Goal: Contribute content: Add original content to the website for others to see

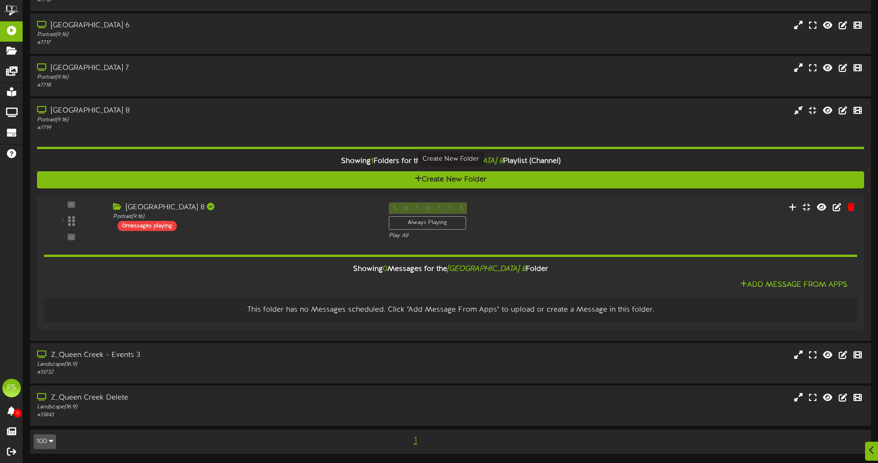
scroll to position [1343, 0]
click at [866, 449] on div at bounding box center [872, 451] width 16 height 23
click at [854, 414] on div at bounding box center [855, 407] width 27 height 27
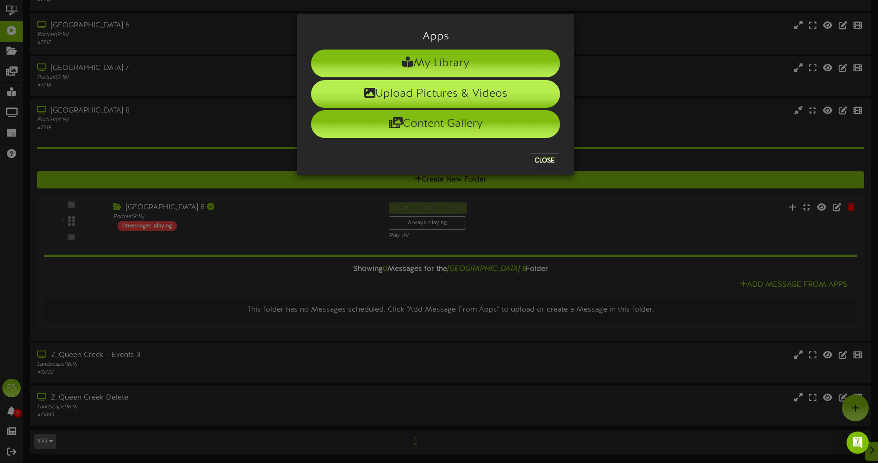
click at [383, 94] on li "Upload Pictures & Videos" at bounding box center [435, 94] width 249 height 28
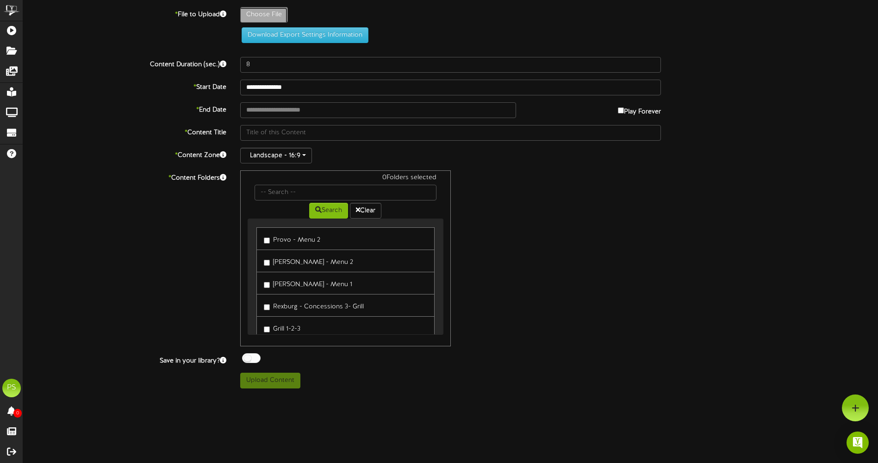
type input "**********"
type input "jurassicworldrebirth"
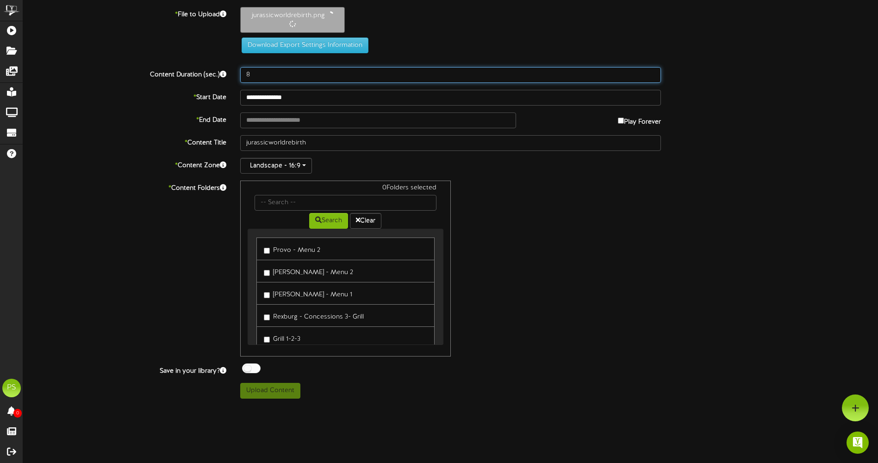
click at [234, 83] on div "**********" at bounding box center [450, 203] width 855 height 392
type input "3000"
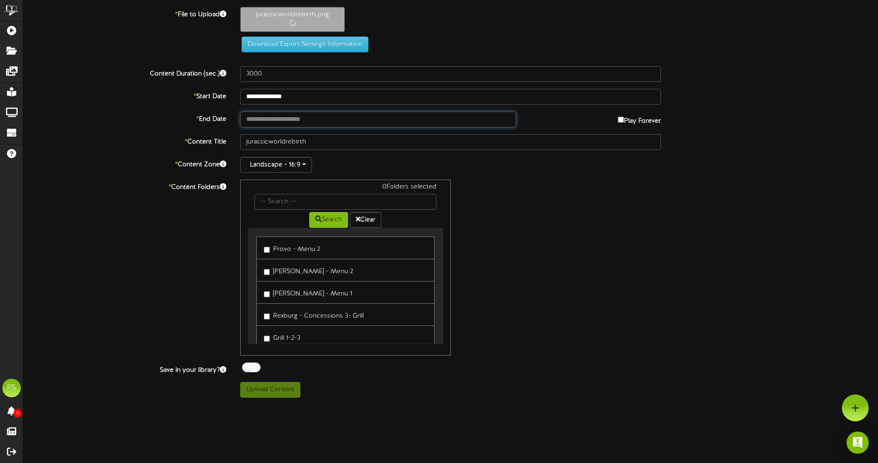
click at [265, 118] on input "text" at bounding box center [378, 120] width 276 height 16
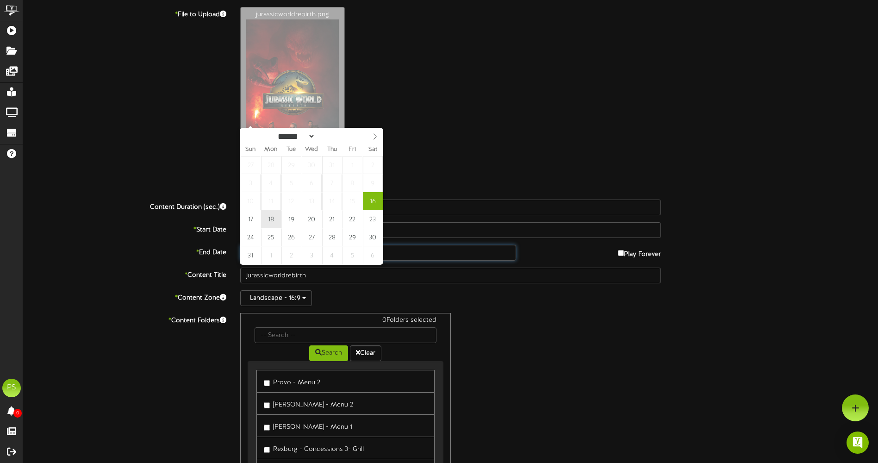
type input "**********"
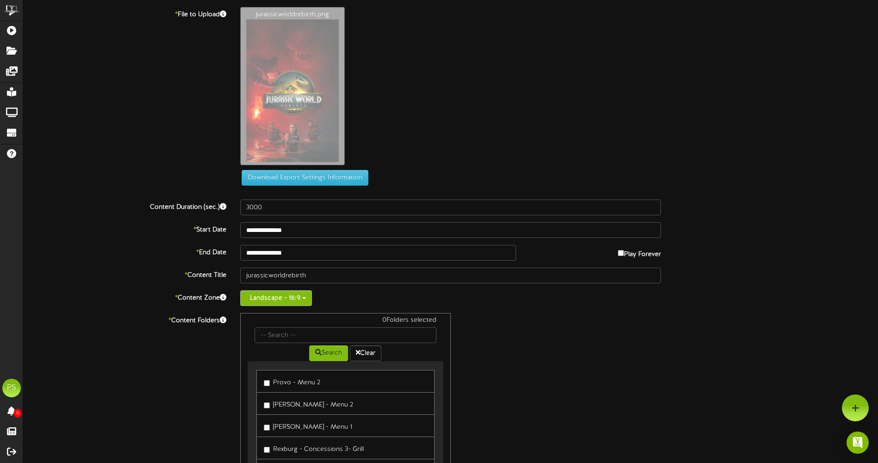
click at [288, 305] on button "Landscape - 16:9" at bounding box center [276, 298] width 72 height 16
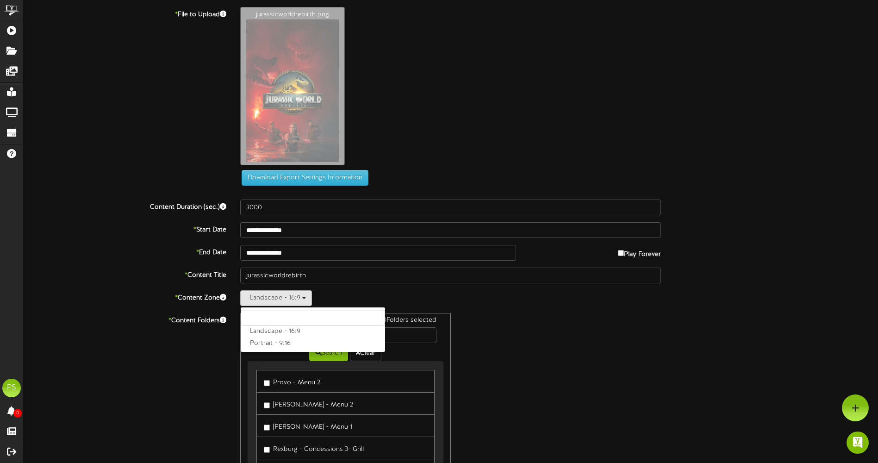
click at [263, 346] on label "Portrait - 9:16" at bounding box center [313, 343] width 144 height 12
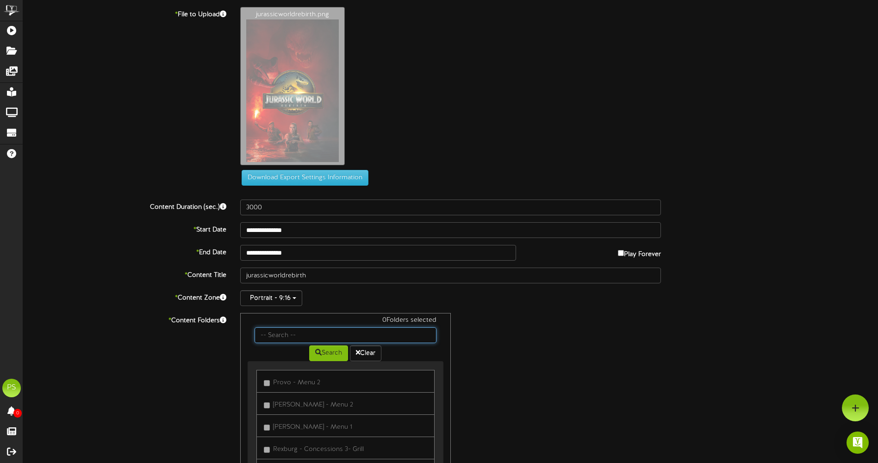
click at [272, 338] on input "text" at bounding box center [345, 335] width 181 height 16
type input "q"
click at [324, 353] on button "Search" at bounding box center [328, 353] width 39 height 16
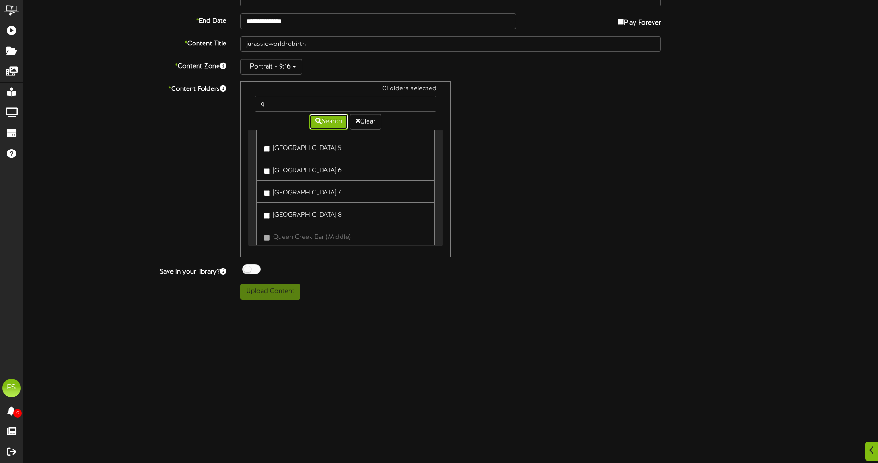
scroll to position [530, 0]
click at [300, 200] on label "[GEOGRAPHIC_DATA] 8" at bounding box center [303, 197] width 78 height 12
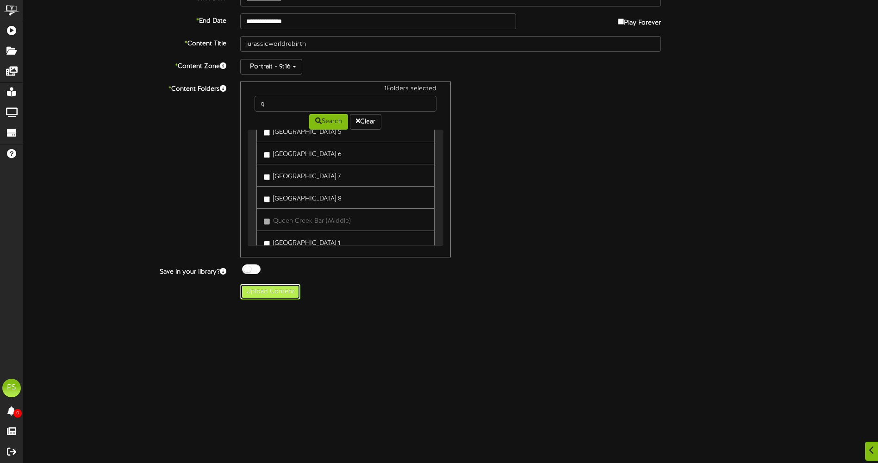
click at [255, 297] on button "Upload Content" at bounding box center [270, 292] width 60 height 16
